Goal: Information Seeking & Learning: Learn about a topic

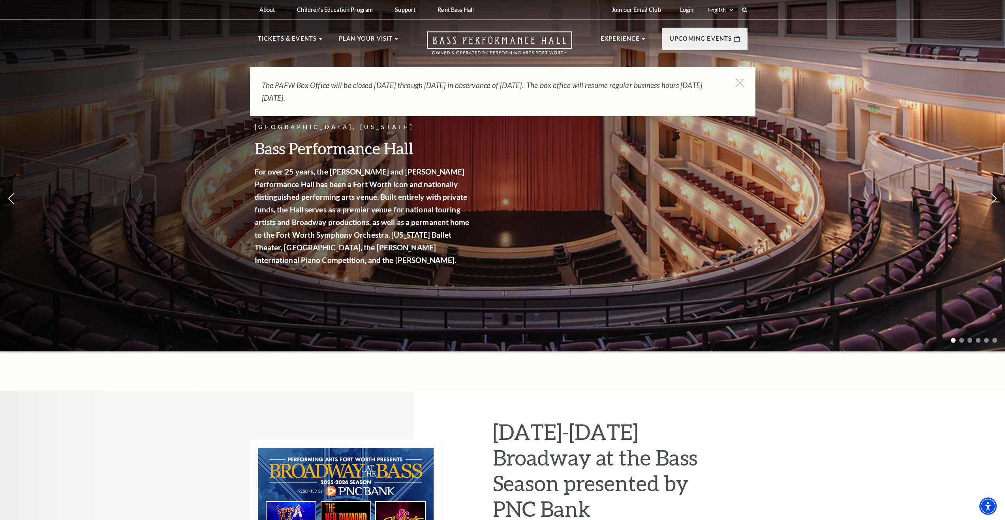
click at [745, 84] on div "The PAFW Box Office will be closed Saturday, August 30th through Monday, Septem…" at bounding box center [502, 91] width 505 height 49
click at [738, 84] on icon at bounding box center [740, 83] width 10 height 10
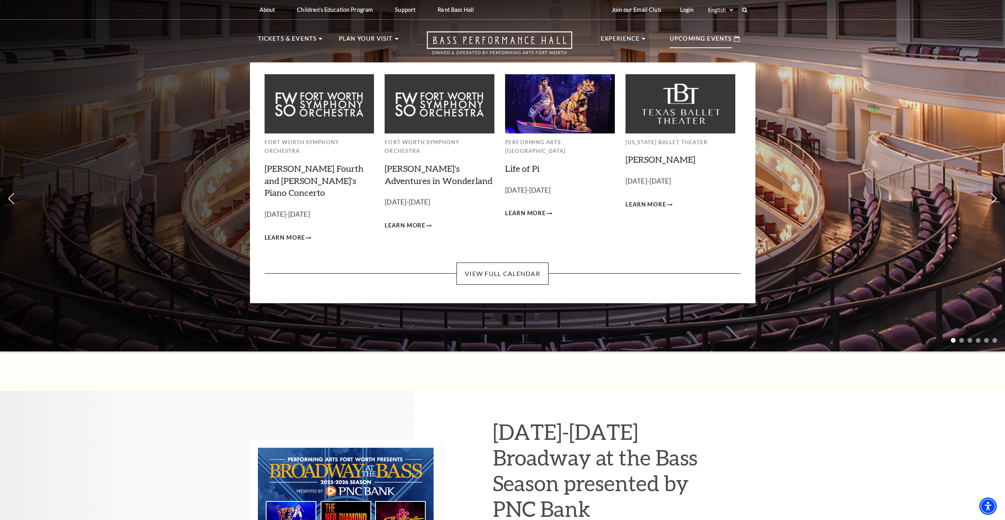
click at [341, 127] on img at bounding box center [320, 103] width 110 height 59
click at [320, 107] on img at bounding box center [320, 103] width 110 height 59
click at [480, 240] on div "Fort Worth Symphony Orchestra Brahms Fourth and Grieg's Piano Concerto Empty he…" at bounding box center [503, 163] width 476 height 199
click at [480, 263] on link "View Full Calendar" at bounding box center [503, 274] width 92 height 22
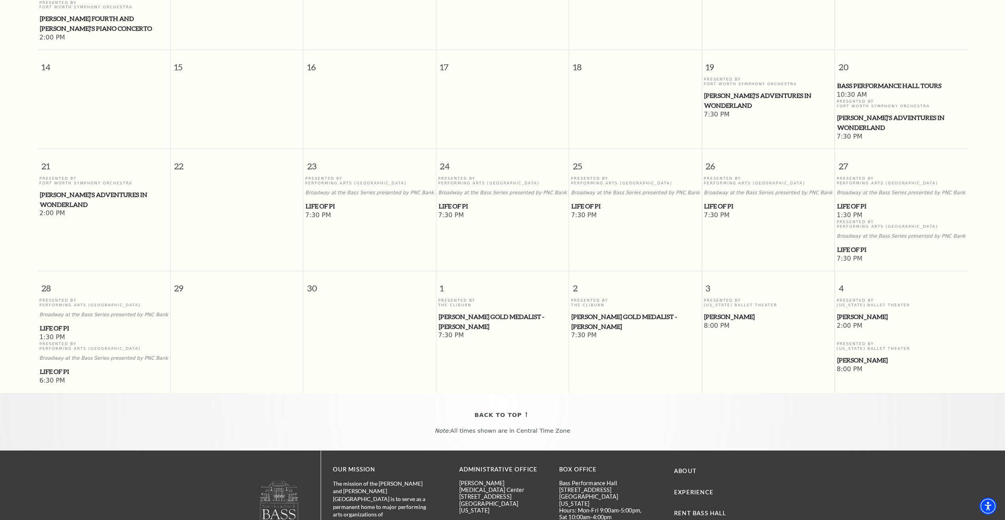
scroll to position [386, 0]
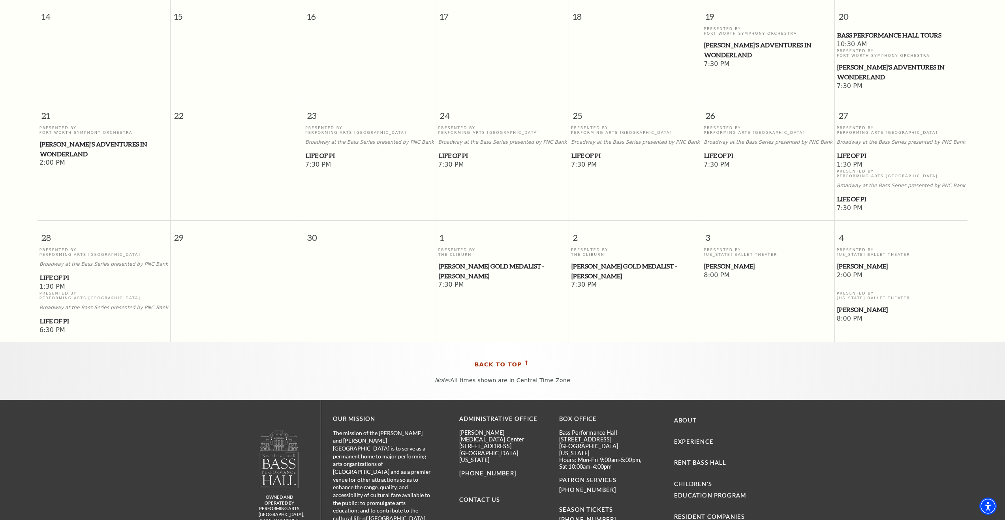
click at [494, 360] on span "Back To Top" at bounding box center [498, 365] width 47 height 10
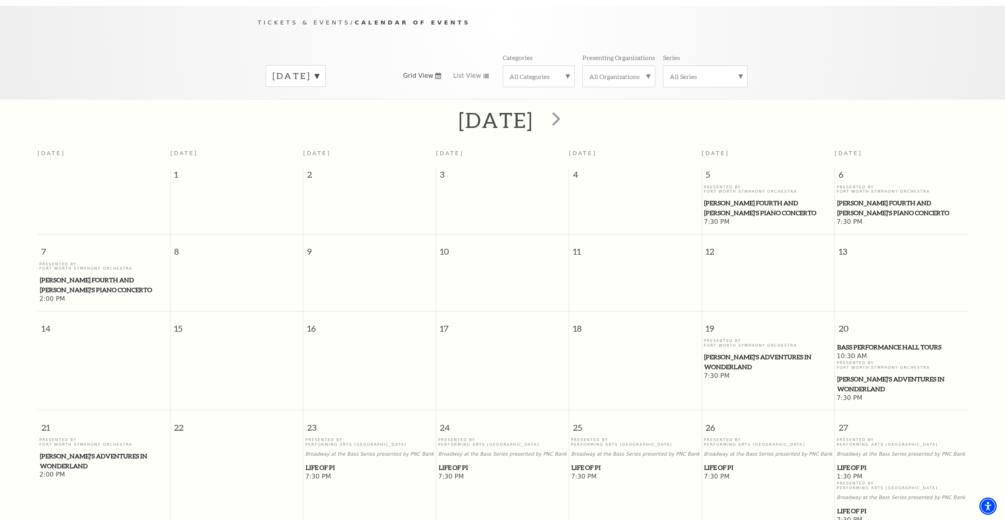
scroll to position [70, 0]
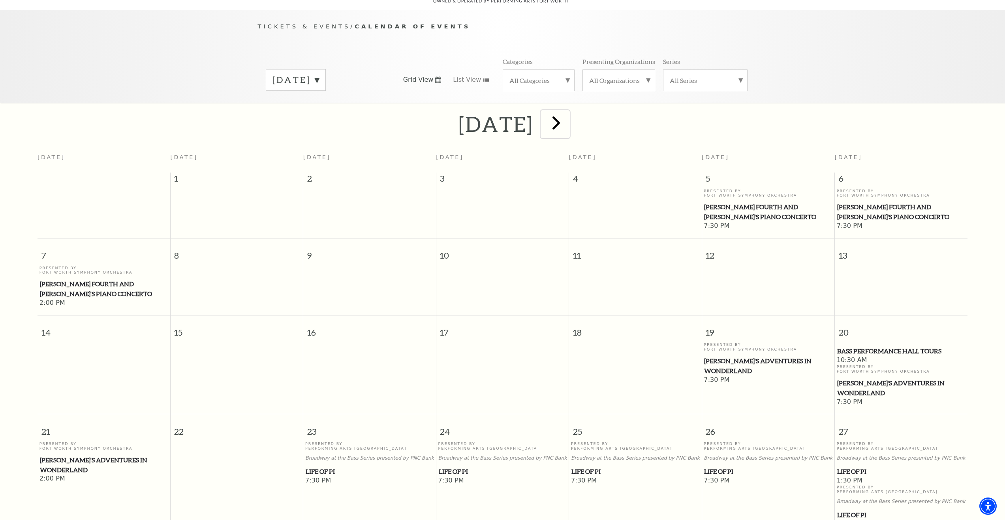
click at [567, 116] on span "next" at bounding box center [556, 122] width 23 height 23
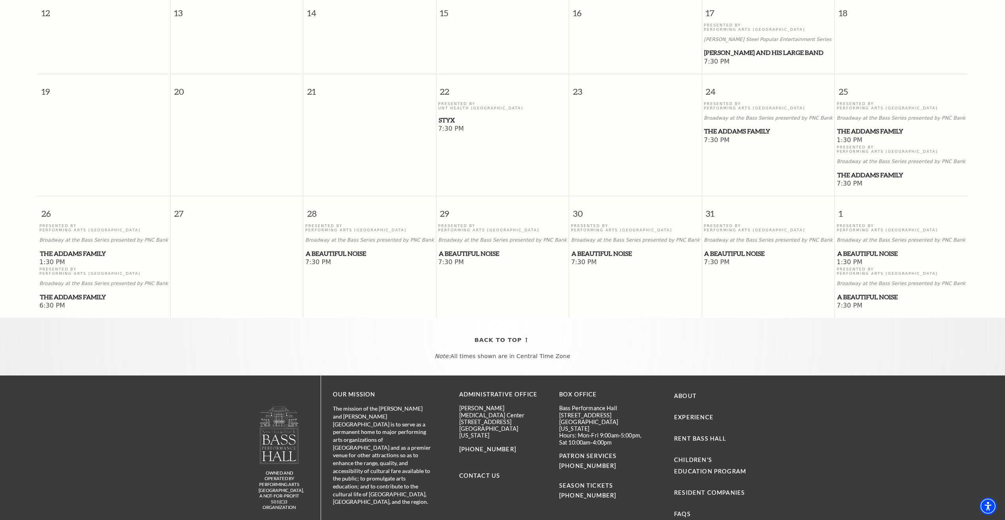
scroll to position [425, 0]
click at [733, 130] on span "The Addams Family" at bounding box center [768, 131] width 128 height 10
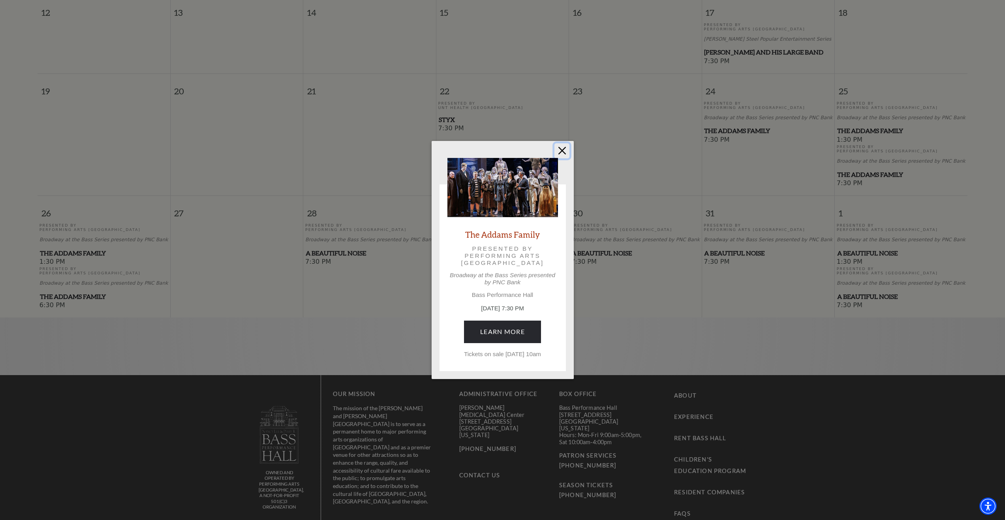
click at [565, 149] on button "Close" at bounding box center [561, 150] width 15 height 15
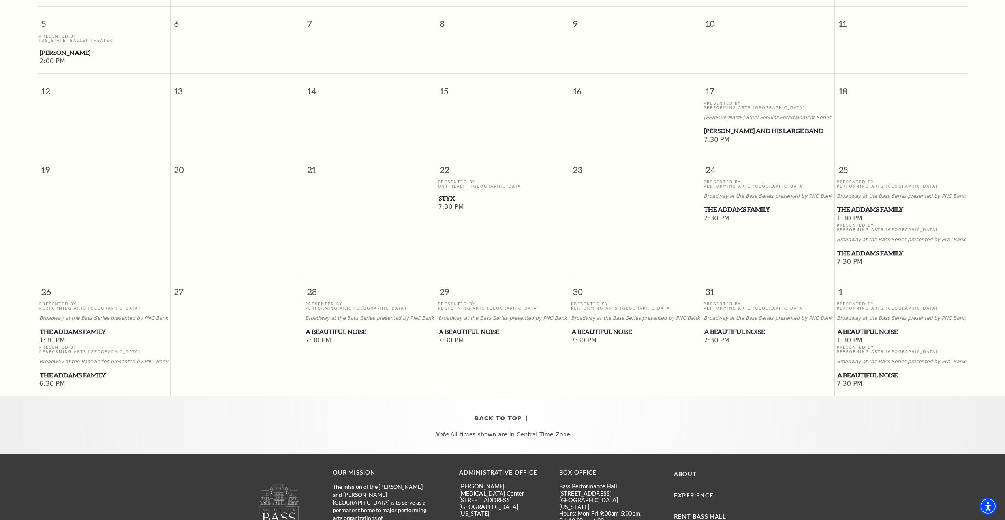
scroll to position [346, 0]
drag, startPoint x: 488, startPoint y: 330, endPoint x: 483, endPoint y: 332, distance: 5.1
click at [485, 329] on span "A Beautiful Noise" at bounding box center [503, 332] width 128 height 10
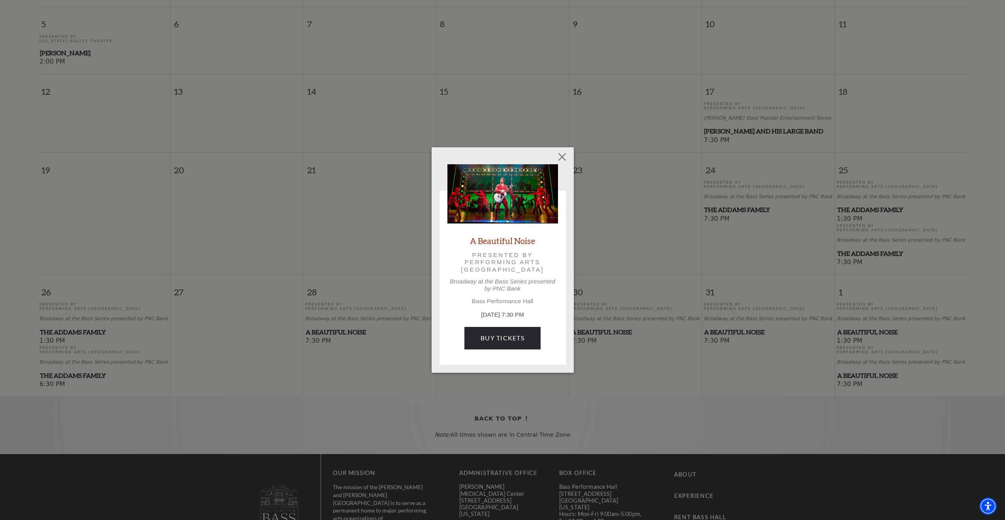
click at [375, 397] on div "Empty heading A Beautiful Noise Presented by Performing Arts [GEOGRAPHIC_DATA] …" at bounding box center [502, 260] width 1005 height 520
click at [563, 156] on button "Close" at bounding box center [561, 157] width 15 height 15
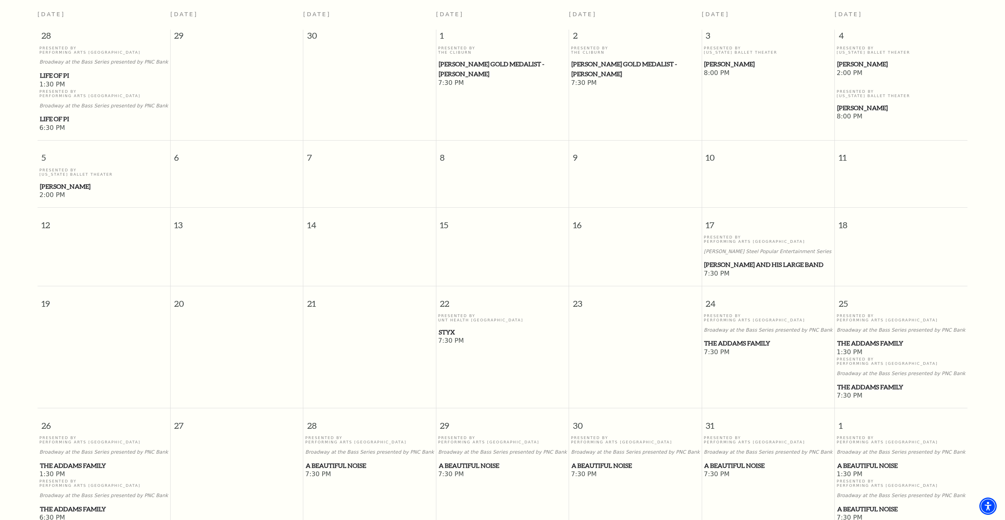
scroll to position [228, 0]
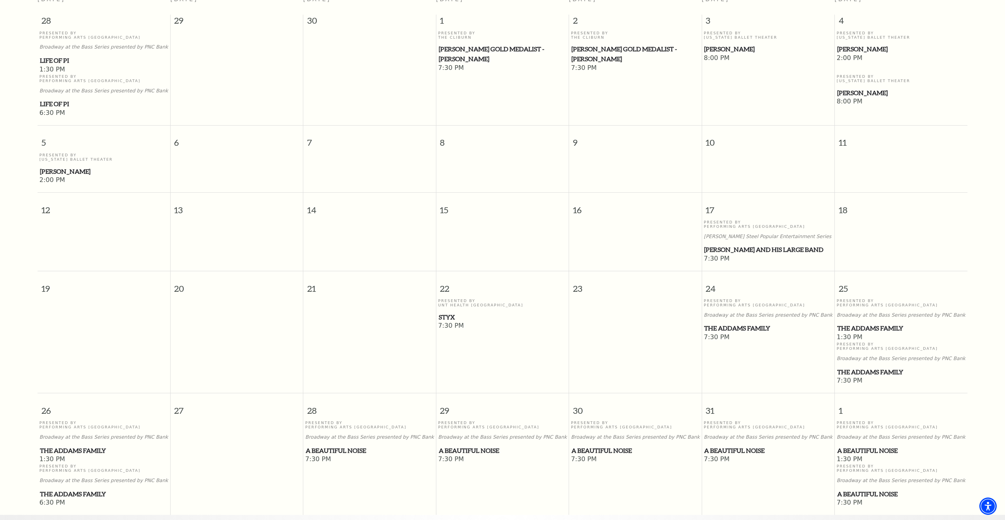
click at [609, 47] on span "[PERSON_NAME] Gold Medalist - [PERSON_NAME]" at bounding box center [635, 53] width 128 height 19
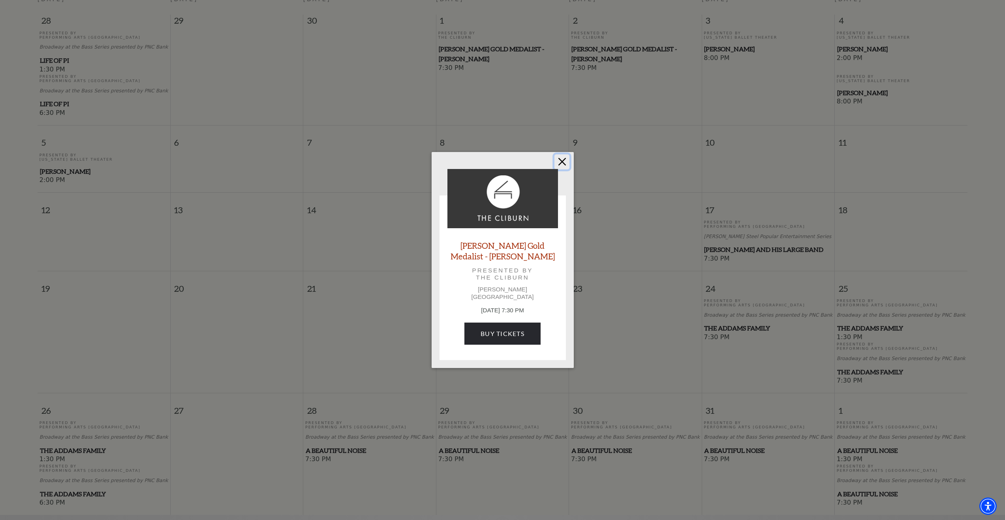
click at [563, 167] on button "Close" at bounding box center [561, 161] width 15 height 15
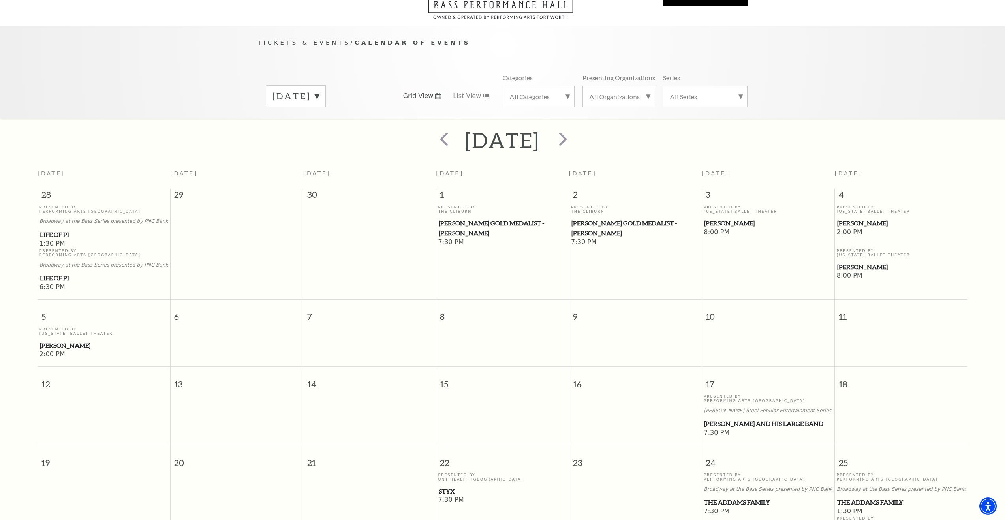
scroll to position [0, 0]
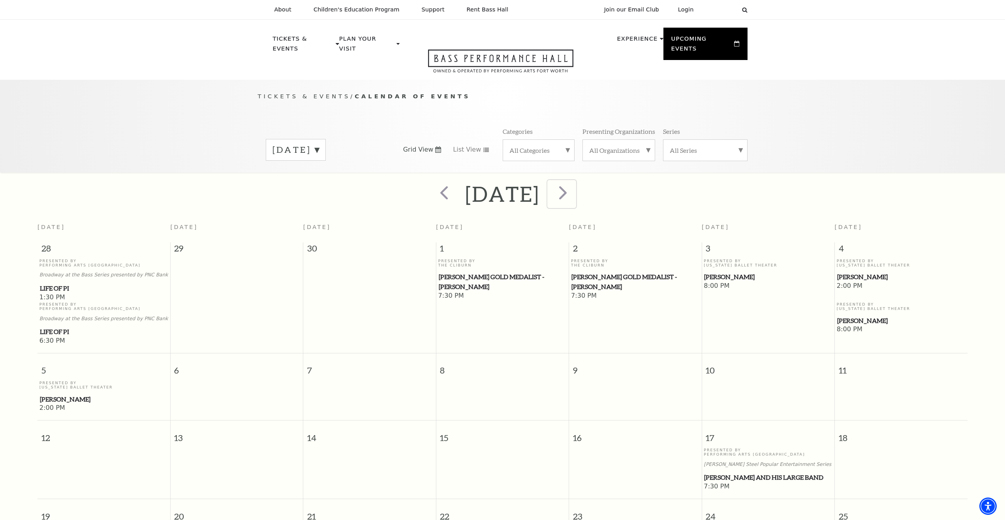
click at [574, 188] on span "next" at bounding box center [563, 192] width 23 height 23
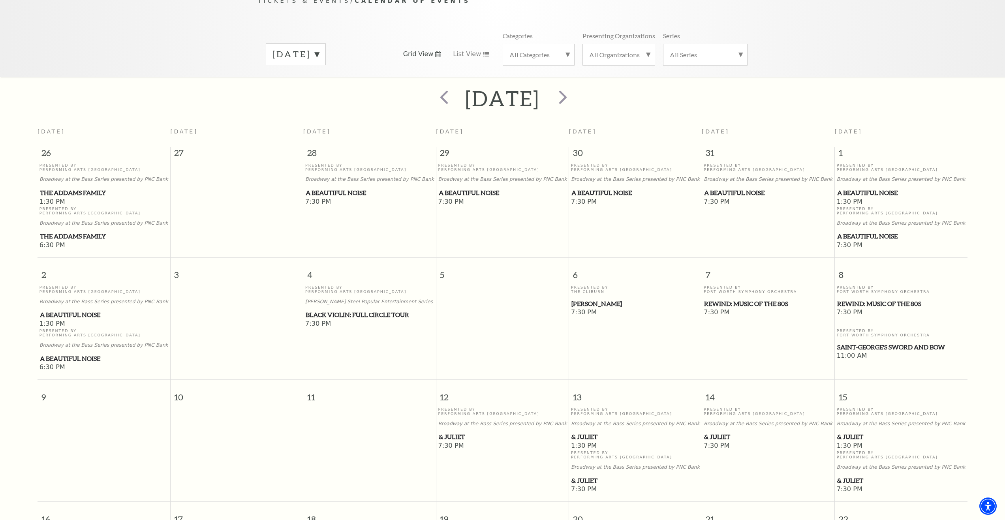
scroll to position [109, 0]
